Goal: Transaction & Acquisition: Obtain resource

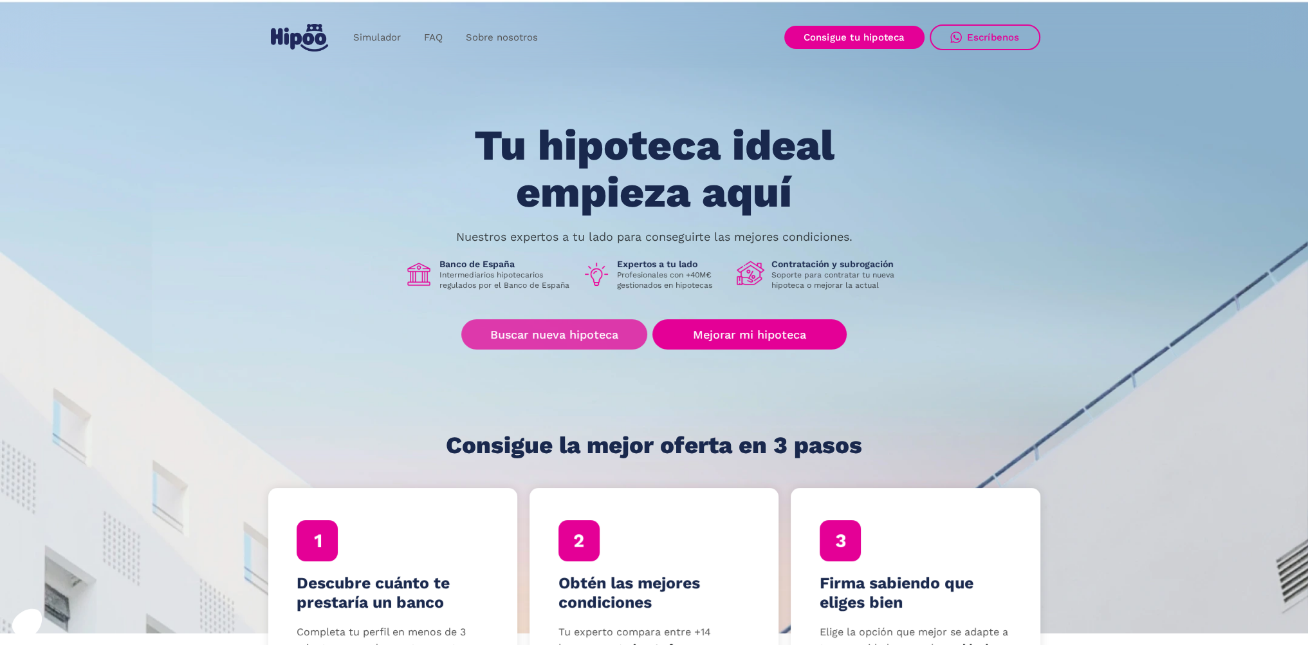
click at [572, 334] on link "Buscar nueva hipoteca" at bounding box center [554, 334] width 186 height 30
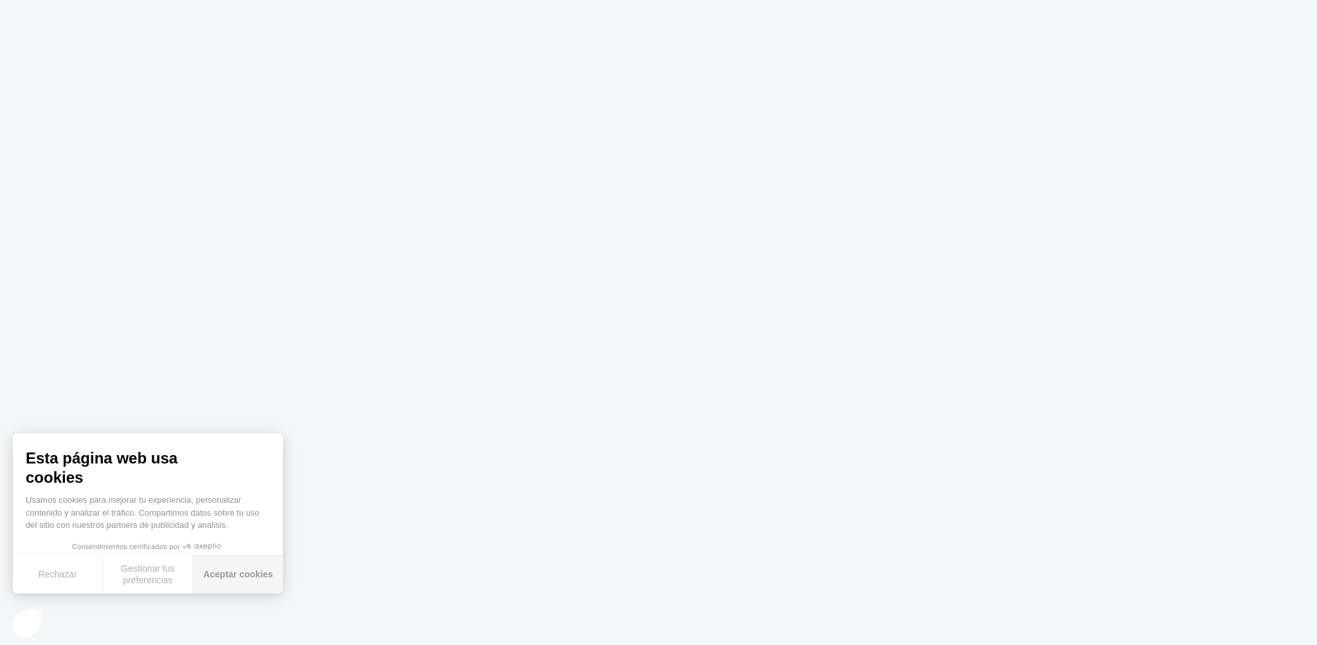
click at [230, 571] on button "Aceptar cookies" at bounding box center [238, 574] width 90 height 38
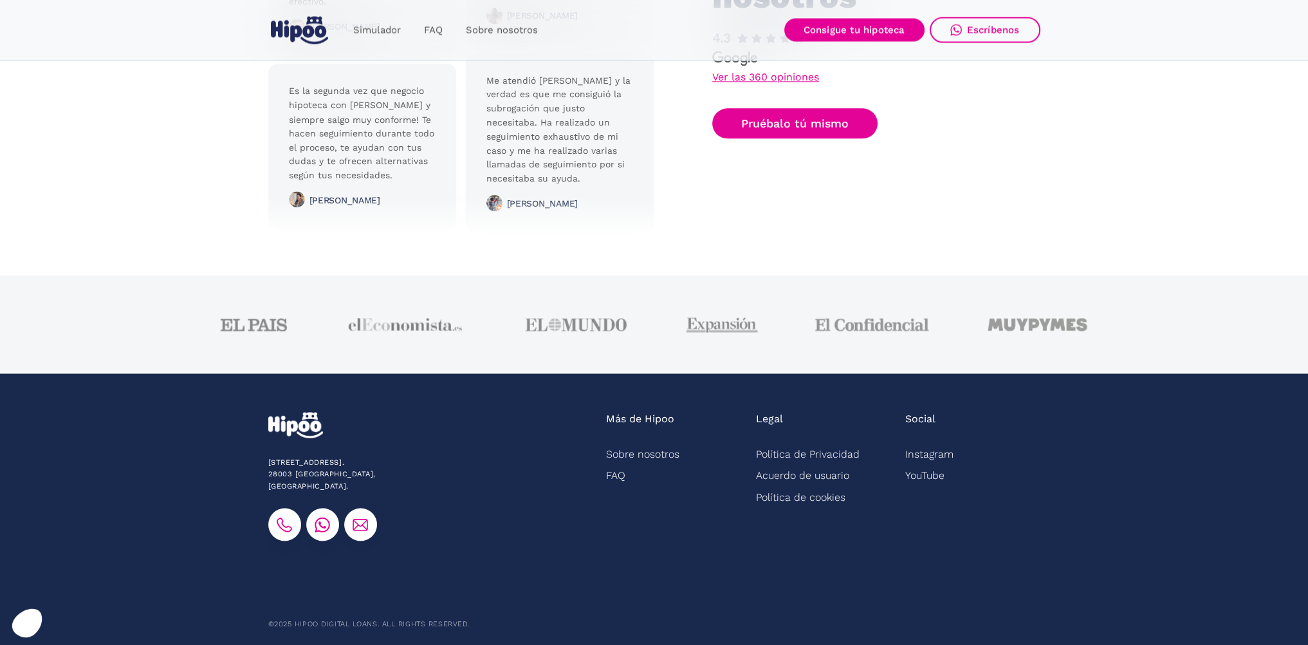
scroll to position [3153, 0]
